Goal: Task Accomplishment & Management: Manage account settings

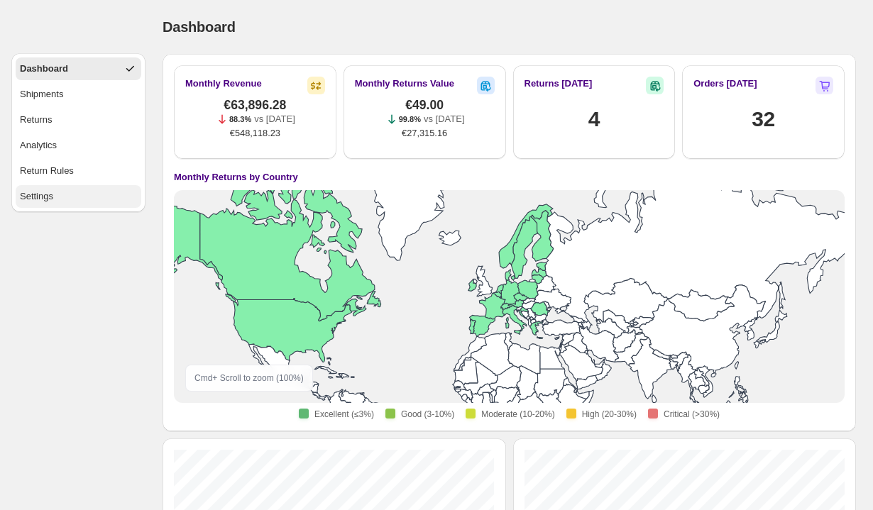
click at [60, 199] on button "Settings" at bounding box center [79, 196] width 126 height 23
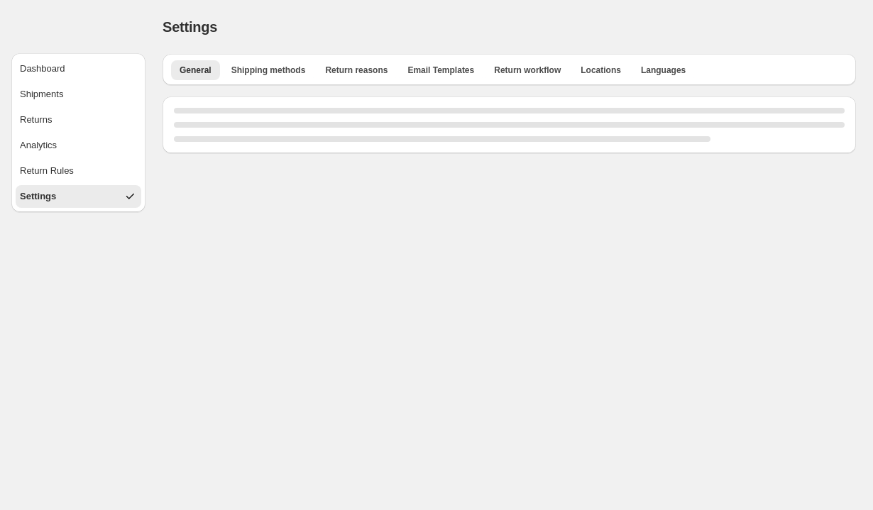
select select "**"
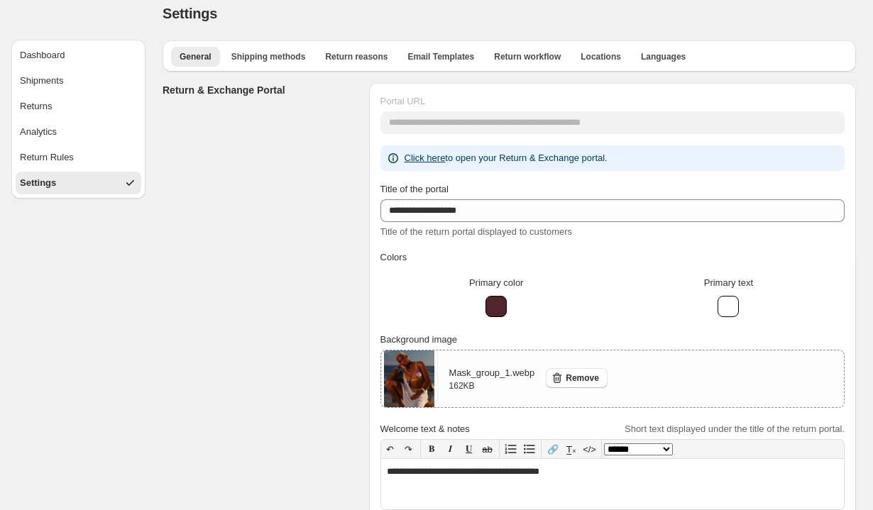
scroll to position [14, 0]
click at [286, 60] on span "Shipping methods" at bounding box center [268, 55] width 75 height 11
